Goal: Navigation & Orientation: Go to known website

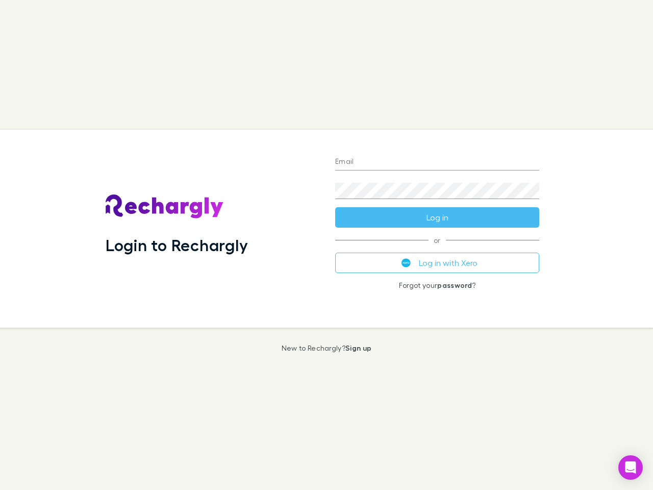
click at [327, 245] on div "Login to Rechargly" at bounding box center [212, 229] width 230 height 198
click at [437, 162] on input "Email" at bounding box center [437, 162] width 204 height 16
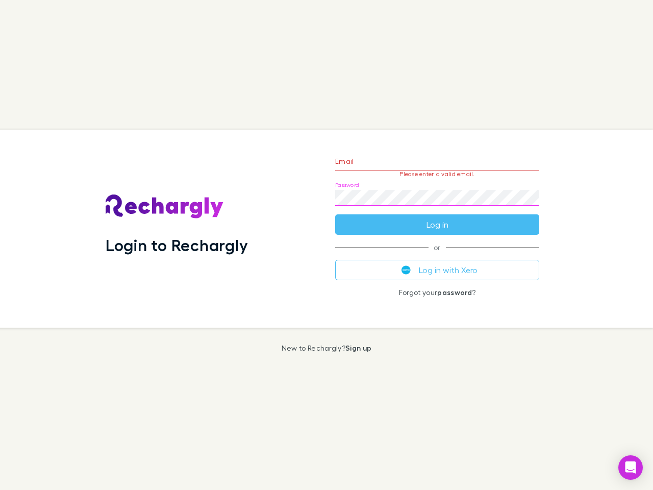
click at [437, 217] on form "Email Please enter a valid email. Password Log in" at bounding box center [437, 190] width 204 height 89
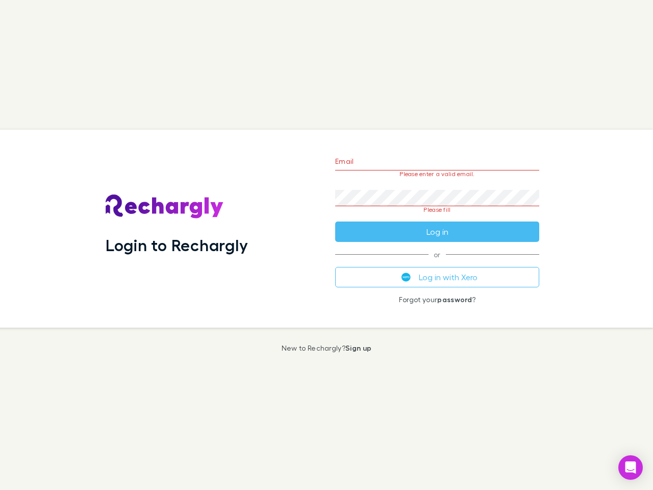
click at [437, 263] on div "Email Please enter a valid email. Password Please fill Log in or Log in with Xe…" at bounding box center [437, 229] width 220 height 198
click at [631, 467] on icon "Open Intercom Messenger" at bounding box center [631, 467] width 11 height 12
